Goal: Find specific page/section: Find specific page/section

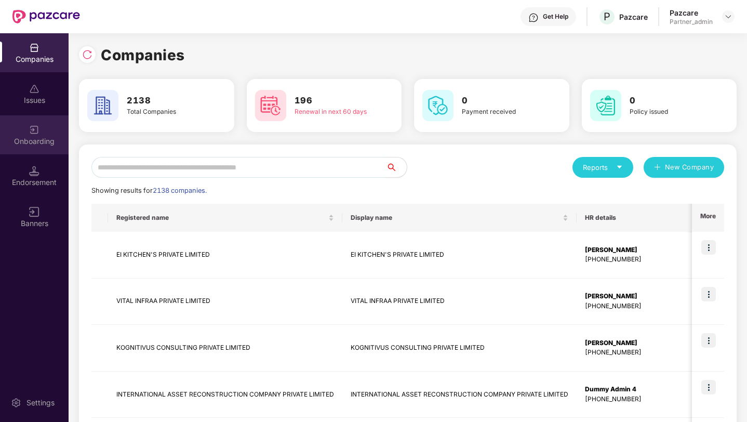
click at [32, 142] on div "Onboarding" at bounding box center [34, 141] width 69 height 10
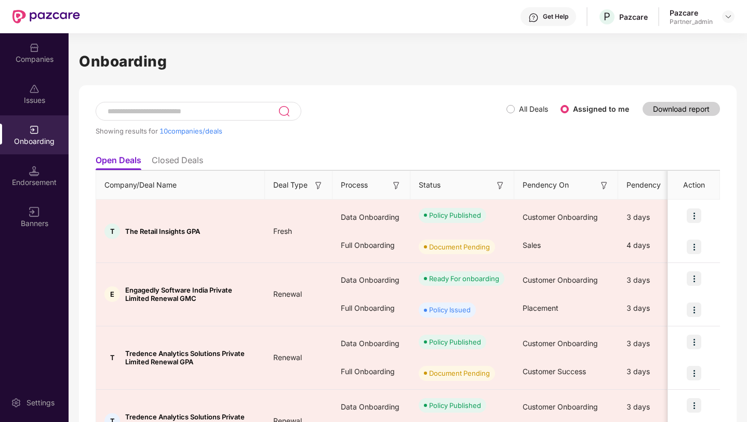
click at [319, 183] on img at bounding box center [318, 185] width 10 height 10
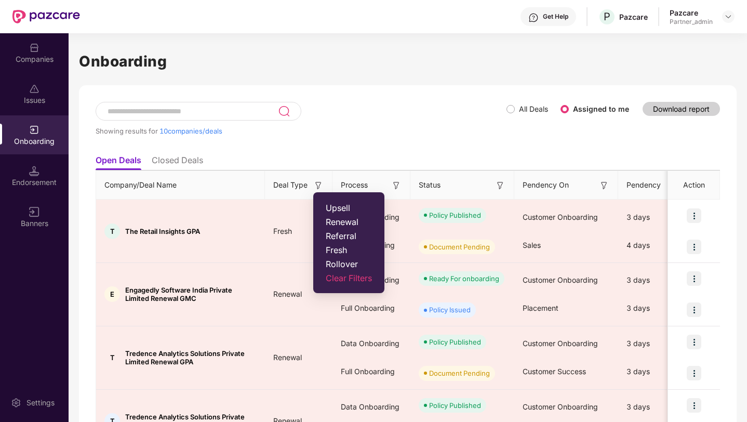
click at [327, 263] on span "Rollover" at bounding box center [349, 264] width 46 height 10
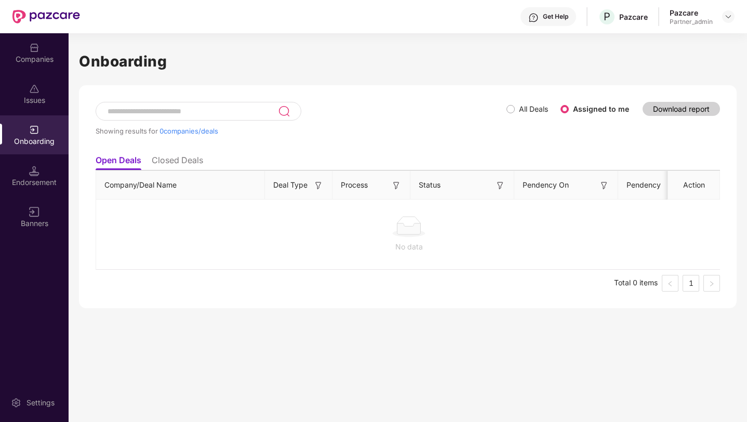
click at [318, 188] on img at bounding box center [318, 185] width 10 height 10
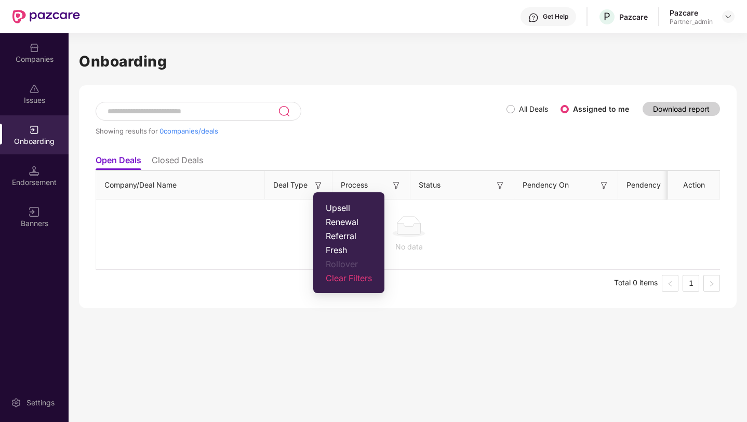
click at [514, 114] on label "All Deals" at bounding box center [529, 108] width 46 height 11
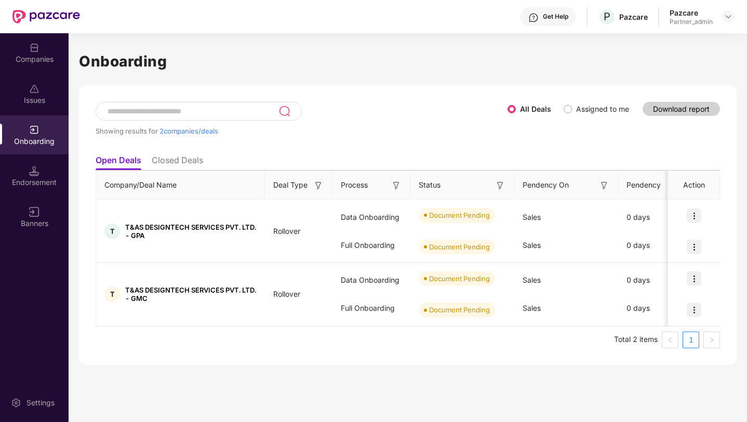
click at [318, 183] on img at bounding box center [318, 185] width 10 height 10
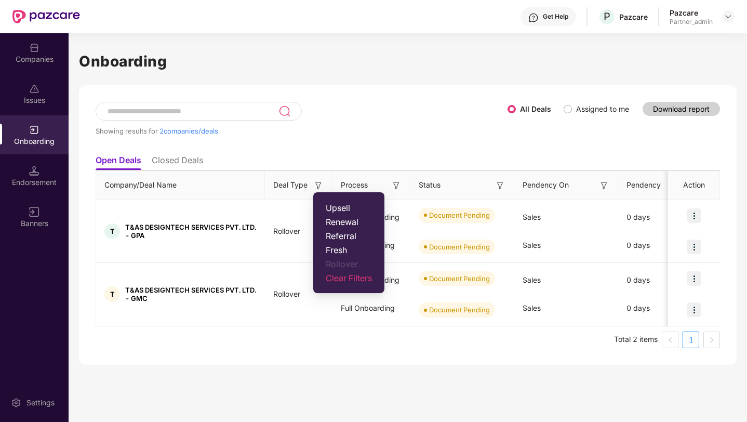
click at [327, 250] on span "Fresh" at bounding box center [349, 250] width 46 height 10
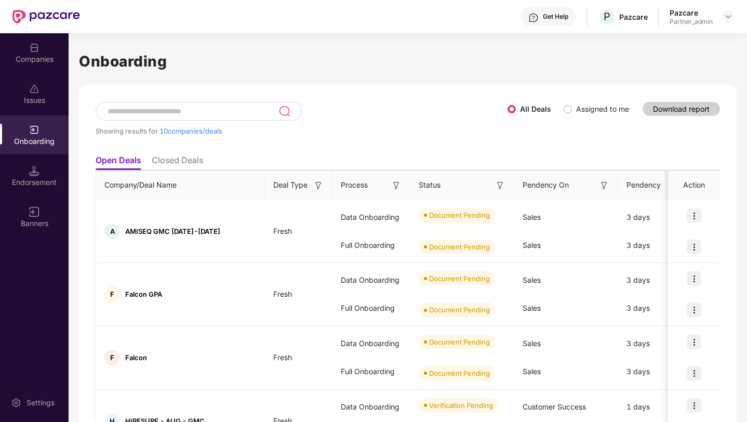
click at [318, 187] on img at bounding box center [318, 185] width 10 height 10
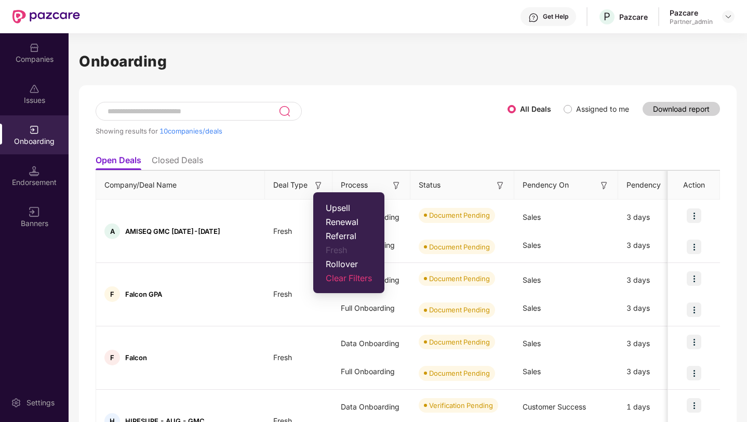
click at [337, 263] on span "Rollover" at bounding box center [349, 264] width 46 height 10
